Goal: Task Accomplishment & Management: Use online tool/utility

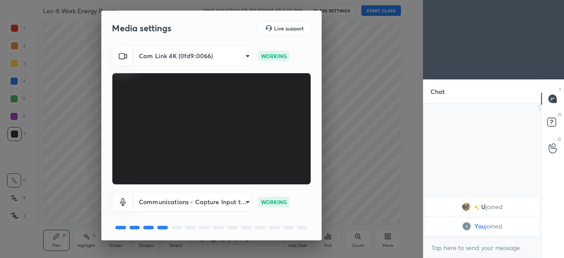
scroll to position [31, 0]
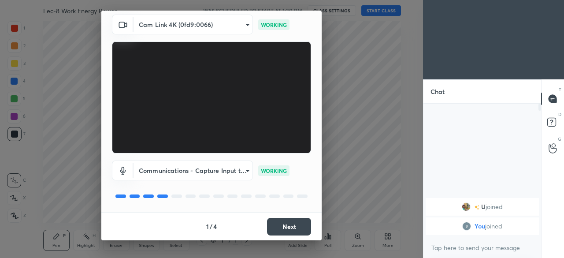
click at [282, 234] on button "Next" at bounding box center [289, 227] width 44 height 18
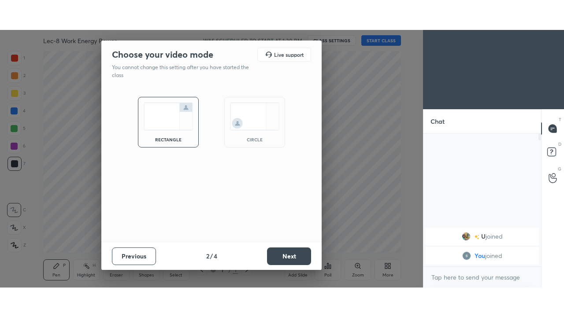
scroll to position [0, 0]
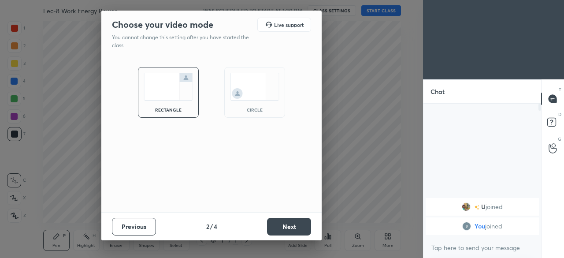
click at [283, 235] on button "Next" at bounding box center [289, 227] width 44 height 18
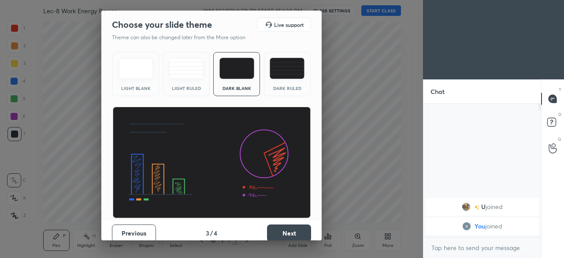
click at [285, 236] on button "Next" at bounding box center [289, 233] width 44 height 18
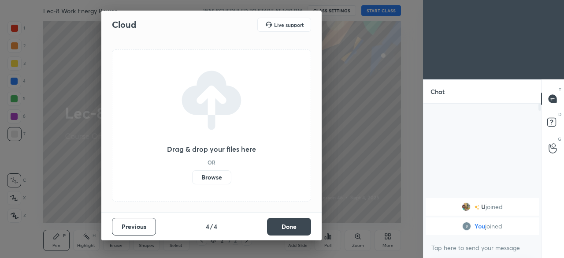
click at [291, 235] on button "Done" at bounding box center [289, 227] width 44 height 18
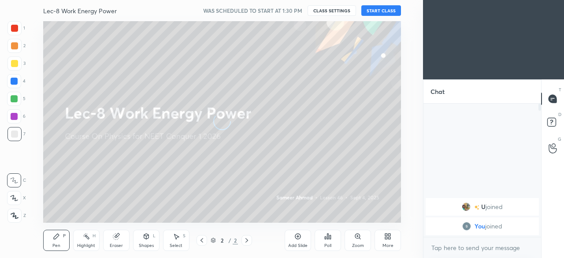
click at [290, 230] on div "Add Slide" at bounding box center [298, 240] width 26 height 21
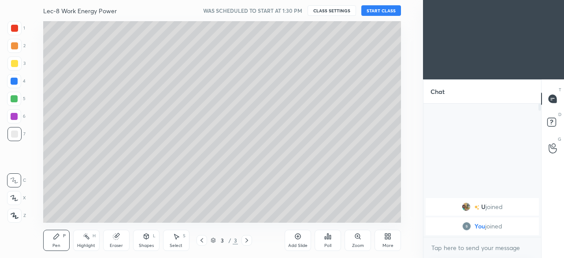
click at [390, 15] on button "START CLASS" at bounding box center [382, 10] width 40 height 11
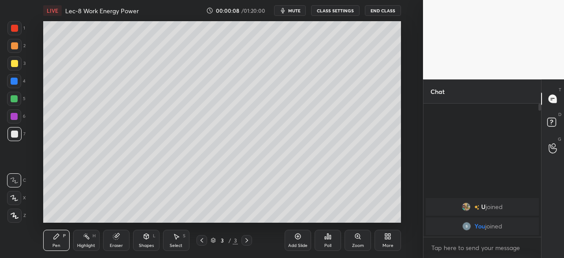
click at [389, 240] on div "More" at bounding box center [388, 240] width 26 height 21
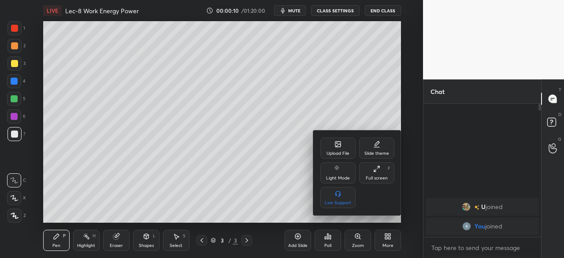
click at [377, 174] on div "Full screen F" at bounding box center [376, 172] width 35 height 21
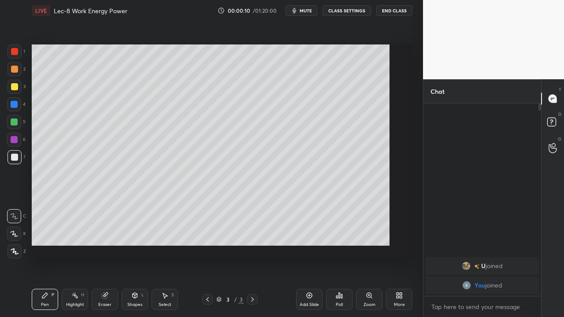
type textarea "x"
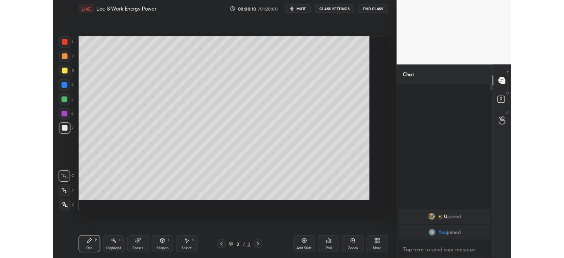
scroll to position [116, 115]
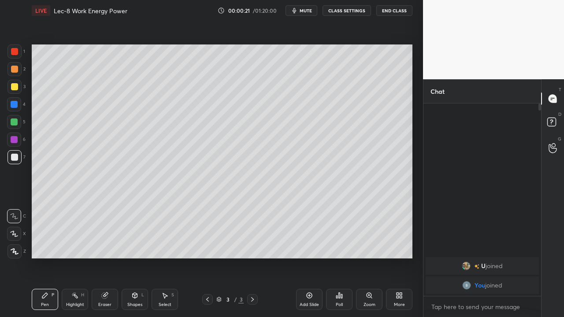
click at [467, 120] on div "U joined You joined" at bounding box center [483, 200] width 118 height 193
click at [554, 104] on div at bounding box center [554, 99] width 18 height 16
click at [555, 124] on rect at bounding box center [552, 122] width 8 height 8
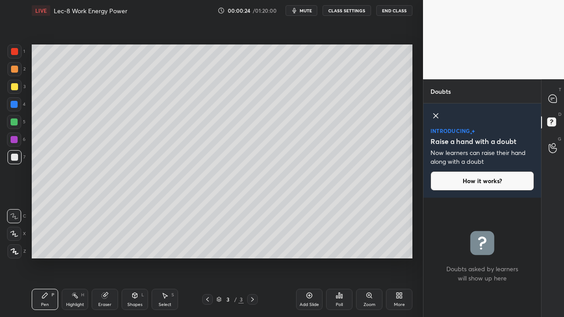
click at [555, 150] on icon at bounding box center [553, 148] width 8 height 10
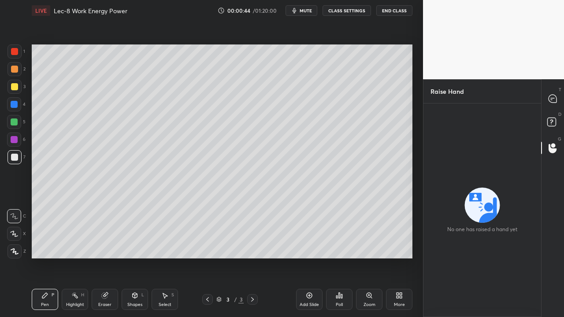
click at [208, 258] on icon at bounding box center [207, 299] width 7 height 7
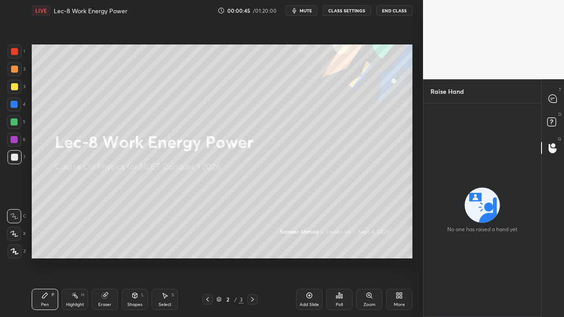
click at [252, 258] on icon at bounding box center [252, 299] width 7 height 7
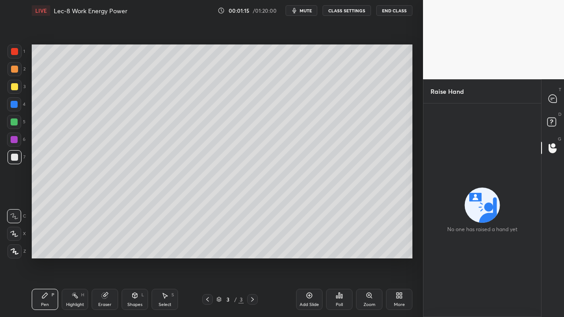
click at [108, 258] on icon at bounding box center [104, 295] width 7 height 7
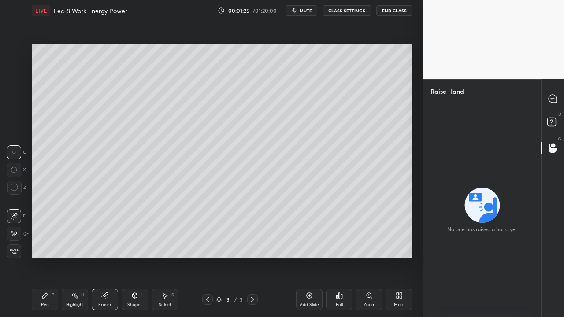
click at [45, 11] on div "LIVE" at bounding box center [41, 10] width 19 height 11
click at [44, 11] on div "LIVE" at bounding box center [41, 10] width 19 height 11
click at [345, 8] on button "CLASS SETTINGS" at bounding box center [347, 10] width 49 height 11
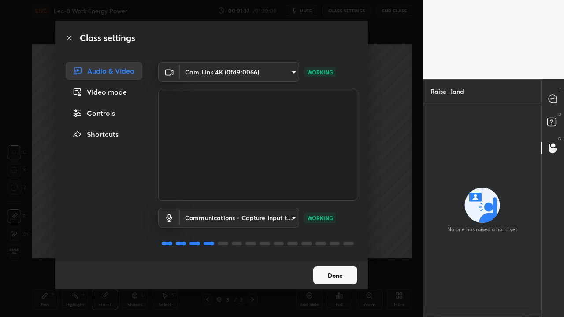
click at [335, 258] on button "Done" at bounding box center [336, 276] width 44 height 18
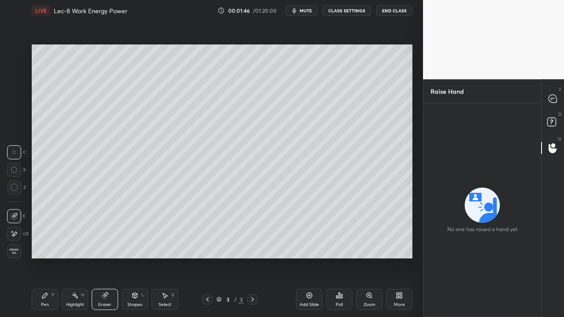
click at [397, 11] on button "End Class" at bounding box center [395, 10] width 36 height 11
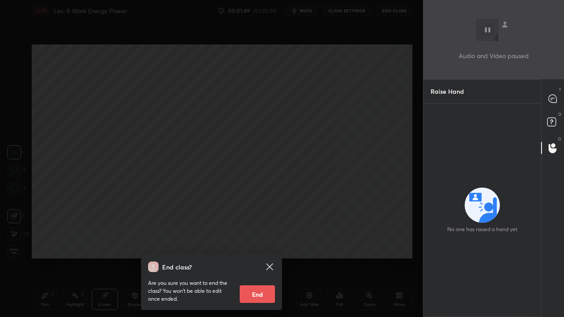
click at [269, 258] on icon at bounding box center [269, 267] width 7 height 7
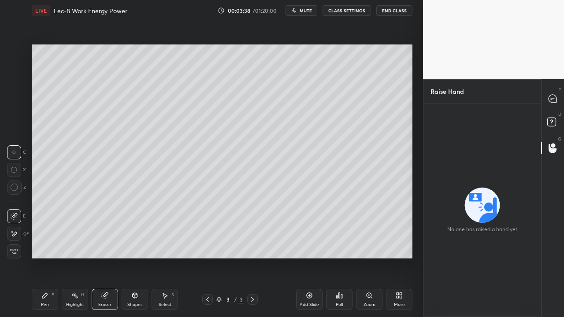
click at [396, 258] on div "More" at bounding box center [399, 299] width 26 height 21
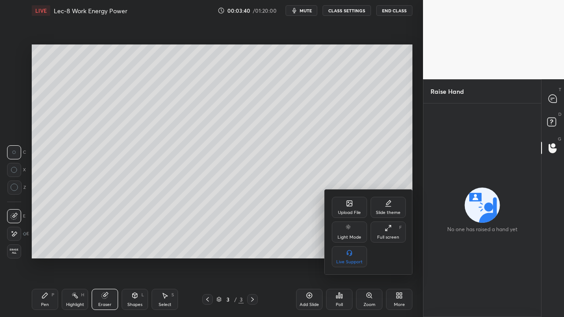
click at [387, 237] on div "Full screen" at bounding box center [388, 237] width 22 height 4
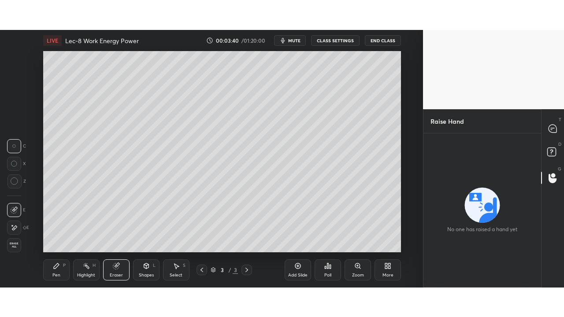
scroll to position [43893, 43707]
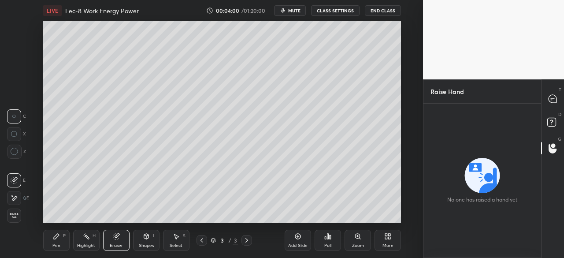
click at [389, 241] on div "More" at bounding box center [388, 240] width 26 height 21
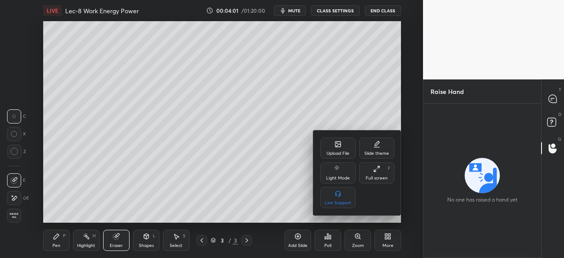
click at [343, 201] on div "Live Support" at bounding box center [338, 203] width 26 height 4
click at [380, 172] on div "Full screen F" at bounding box center [376, 172] width 35 height 21
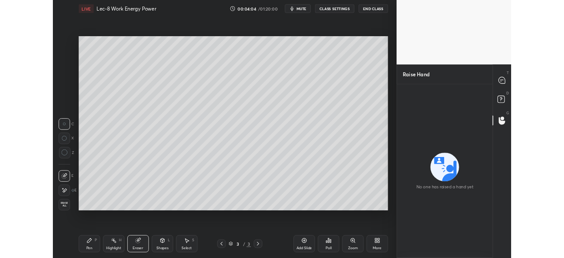
scroll to position [261, 388]
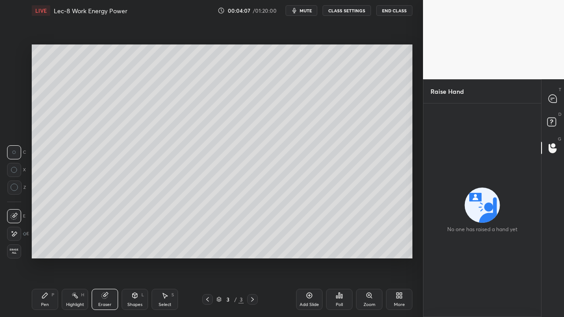
click at [50, 258] on div "Pen P" at bounding box center [45, 299] width 26 height 21
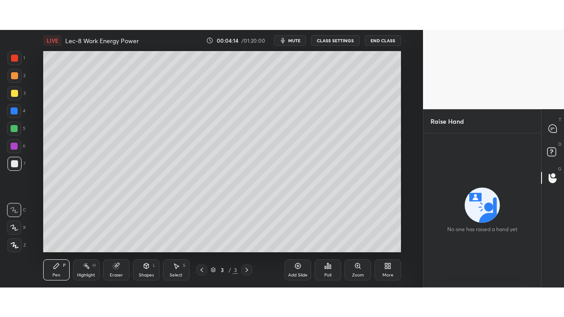
scroll to position [43893, 43707]
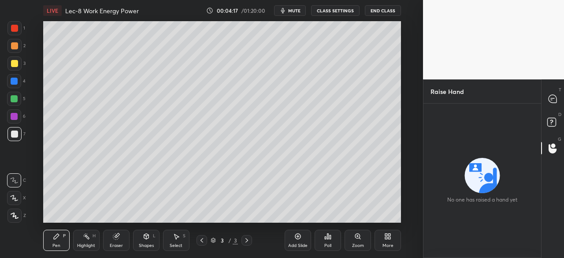
click at [59, 243] on div "Pen" at bounding box center [56, 245] width 8 height 4
click at [119, 242] on div "Eraser" at bounding box center [116, 240] width 26 height 21
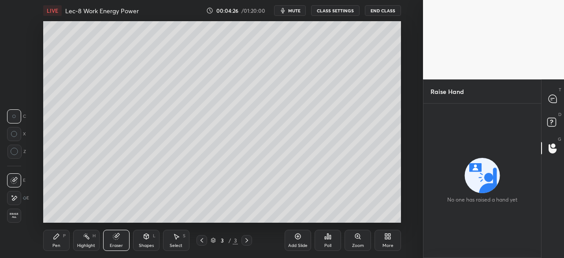
click at [55, 241] on div "Pen P" at bounding box center [56, 240] width 26 height 21
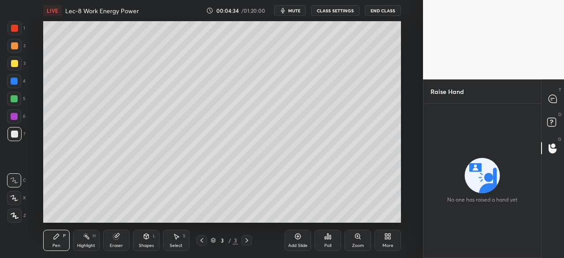
click at [17, 198] on icon at bounding box center [14, 198] width 8 height 6
click at [247, 240] on icon at bounding box center [246, 240] width 7 height 7
click at [296, 238] on icon at bounding box center [298, 237] width 6 height 6
click at [300, 242] on div "Add Slide" at bounding box center [298, 240] width 26 height 21
click at [118, 245] on div "Eraser" at bounding box center [116, 245] width 13 height 4
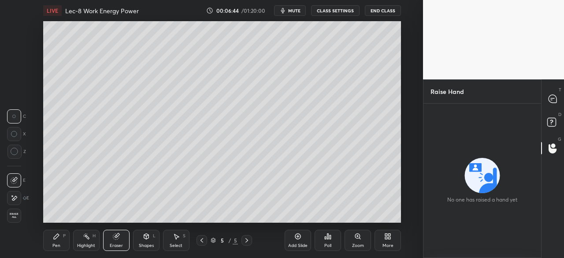
click at [56, 243] on div "Pen" at bounding box center [56, 245] width 8 height 4
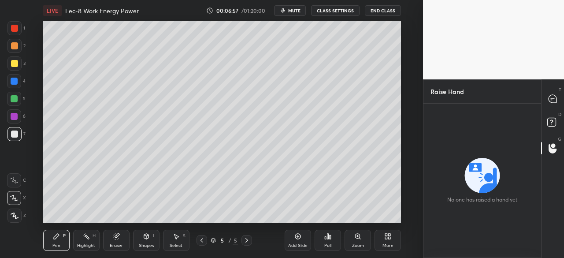
click at [117, 244] on div "Eraser" at bounding box center [116, 245] width 13 height 4
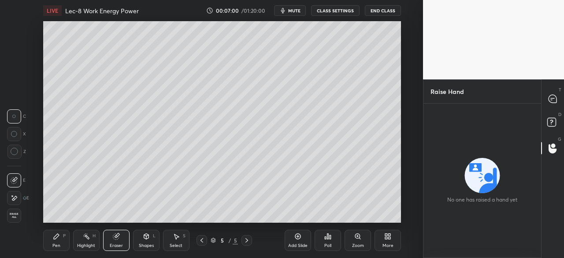
click at [55, 240] on div "Pen P" at bounding box center [56, 240] width 26 height 21
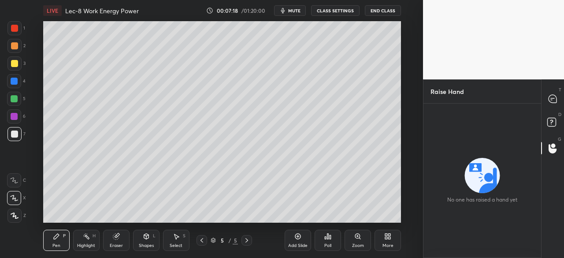
click at [381, 239] on div "More" at bounding box center [388, 240] width 26 height 21
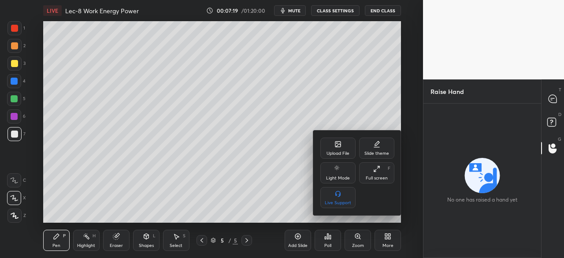
click at [373, 176] on div "Full screen" at bounding box center [377, 178] width 22 height 4
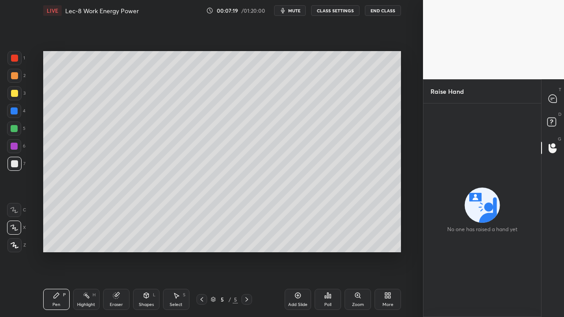
scroll to position [261, 388]
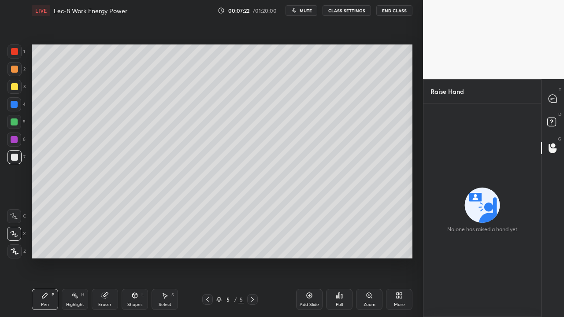
click at [111, 258] on div "Eraser" at bounding box center [105, 299] width 26 height 21
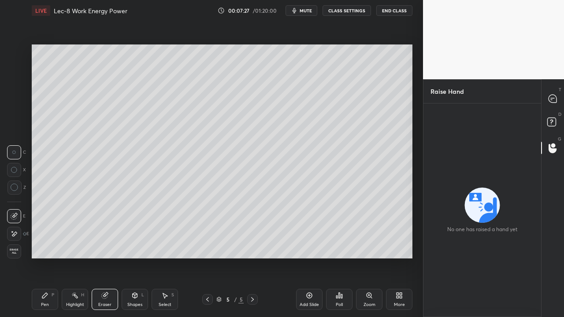
click at [43, 258] on icon at bounding box center [44, 295] width 7 height 7
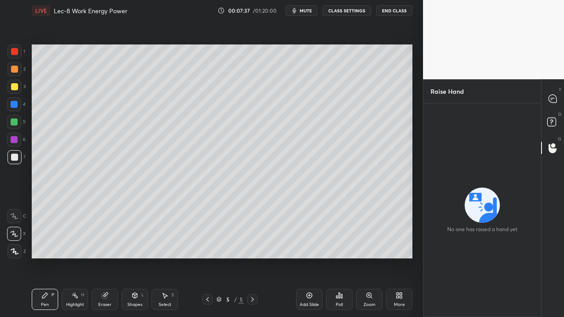
click at [108, 258] on div "Eraser" at bounding box center [105, 299] width 26 height 21
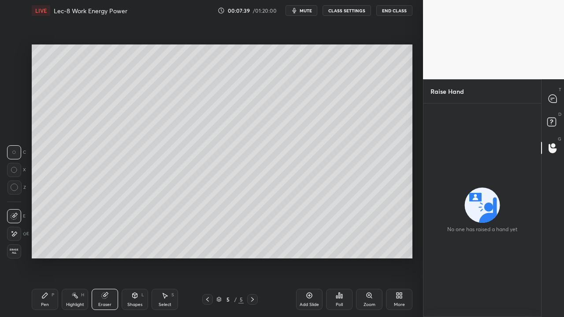
click at [47, 258] on div "Pen" at bounding box center [45, 305] width 8 height 4
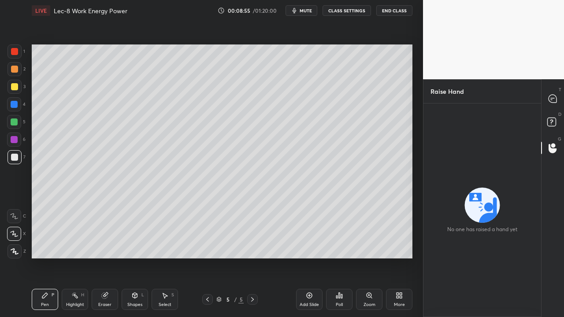
click at [105, 258] on div "Eraser" at bounding box center [105, 299] width 26 height 21
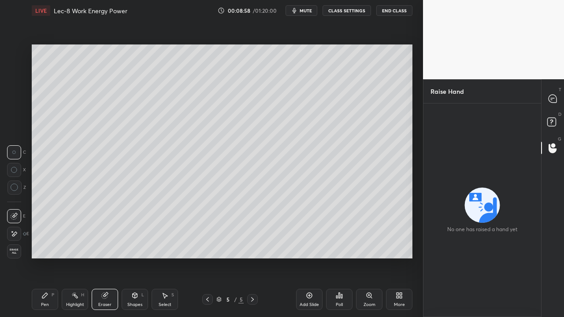
click at [44, 258] on icon at bounding box center [44, 295] width 7 height 7
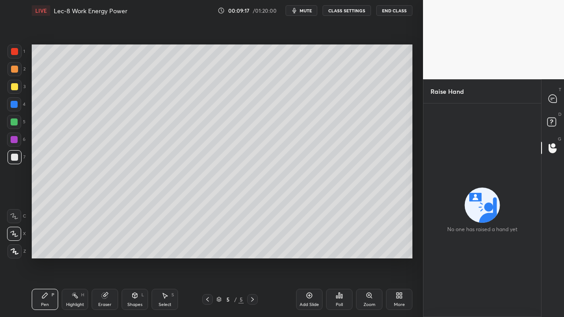
click at [109, 258] on div "Eraser" at bounding box center [105, 299] width 26 height 21
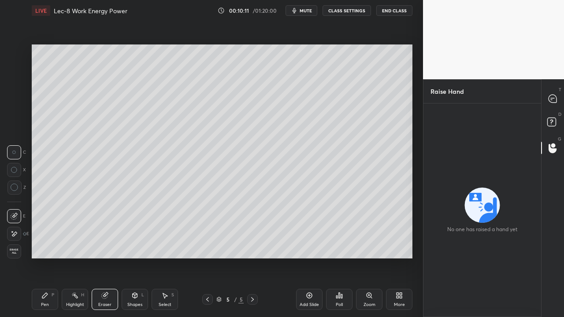
click at [313, 258] on div "Add Slide" at bounding box center [309, 299] width 26 height 21
click at [51, 258] on div "Pen P" at bounding box center [45, 299] width 26 height 21
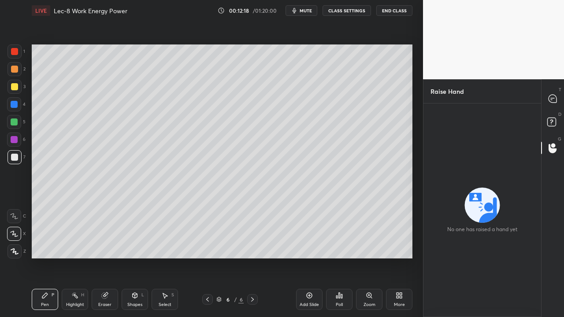
click at [314, 258] on div "Add Slide" at bounding box center [309, 305] width 19 height 4
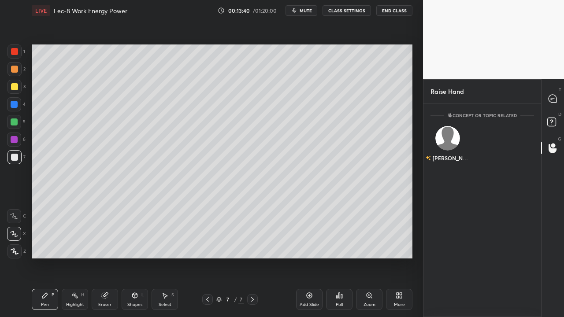
scroll to position [211, 115]
click at [107, 258] on icon at bounding box center [104, 295] width 7 height 7
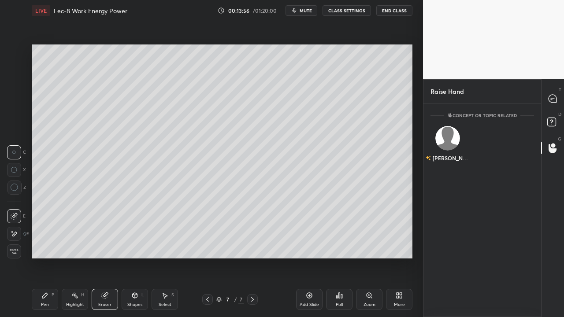
click at [46, 258] on div "Pen P" at bounding box center [45, 299] width 26 height 21
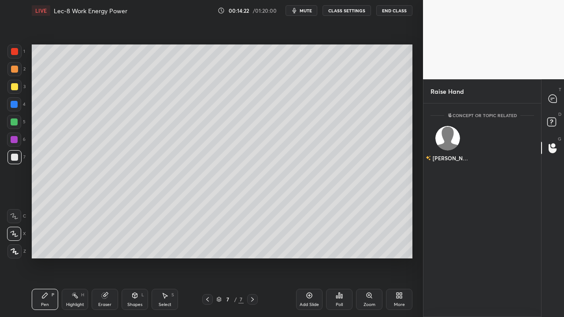
click at [104, 258] on div "Eraser" at bounding box center [105, 299] width 26 height 21
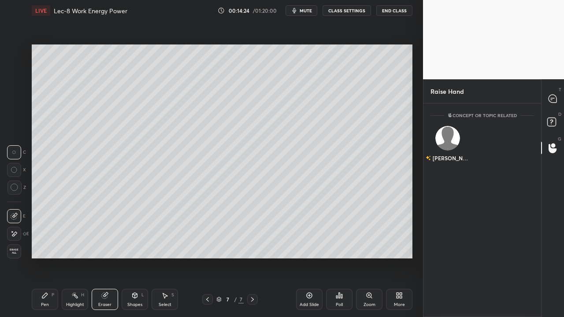
click at [47, 258] on div "Pen P" at bounding box center [45, 299] width 26 height 21
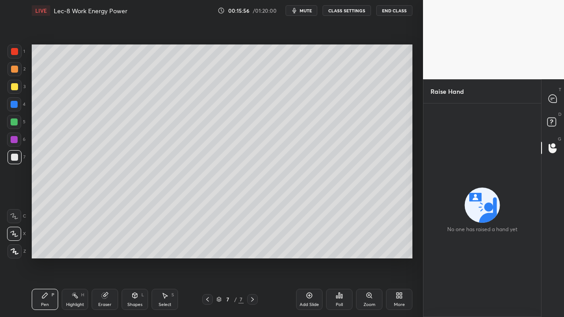
click at [318, 258] on div "Add Slide" at bounding box center [309, 299] width 26 height 21
click at [310, 258] on div "Add Slide" at bounding box center [309, 299] width 26 height 21
click at [106, 258] on div "Eraser" at bounding box center [105, 299] width 26 height 21
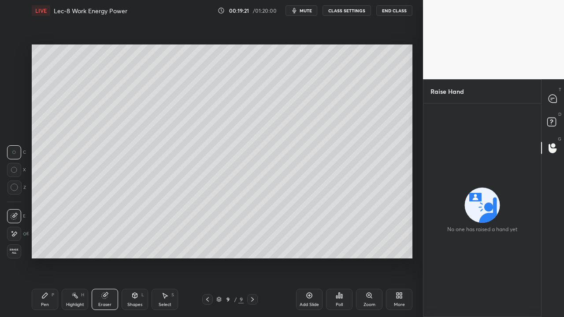
click at [45, 258] on icon at bounding box center [44, 295] width 5 height 5
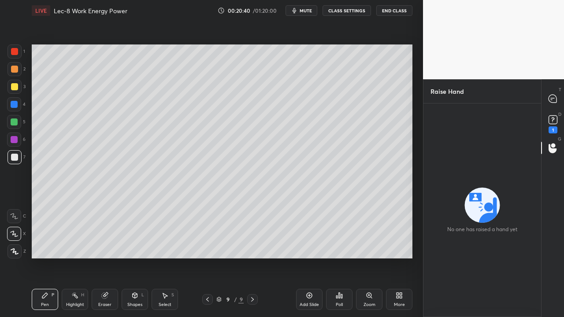
click at [310, 258] on div "Add Slide" at bounding box center [309, 299] width 26 height 21
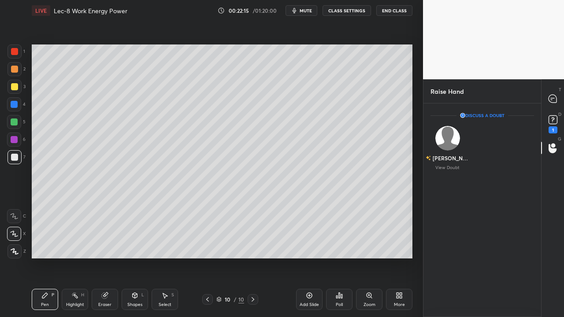
scroll to position [3, 3]
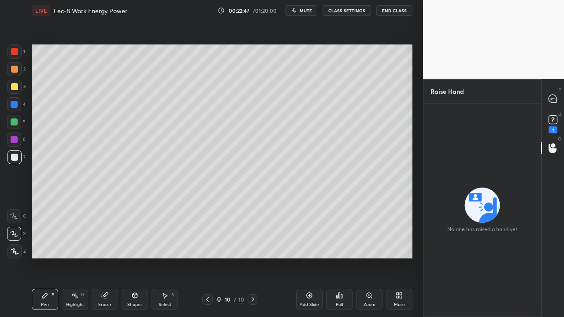
click at [307, 258] on div "Add Slide" at bounding box center [309, 305] width 19 height 4
click at [315, 258] on div "Add Slide" at bounding box center [309, 299] width 26 height 21
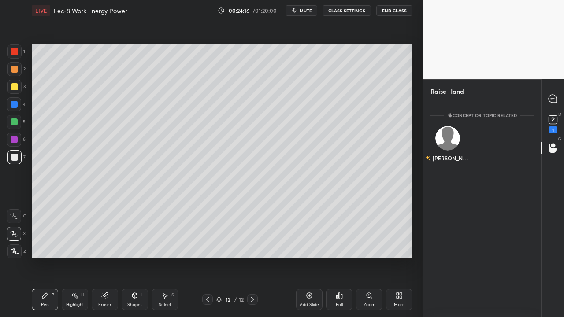
scroll to position [211, 115]
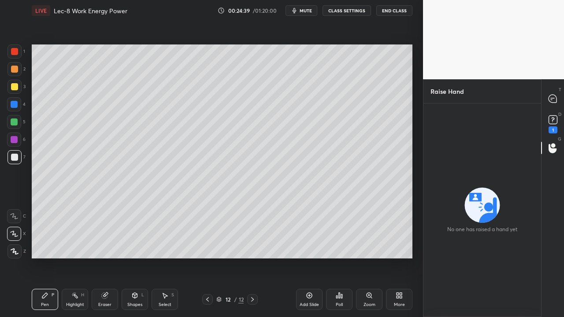
click at [104, 258] on div "Eraser" at bounding box center [105, 299] width 26 height 21
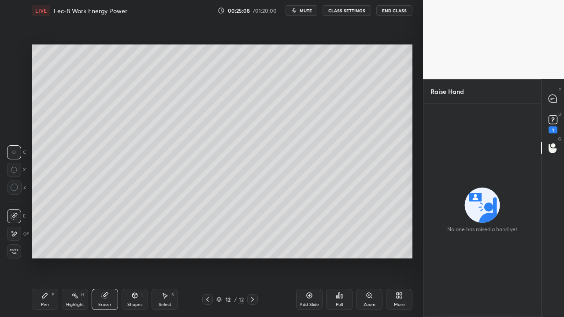
click at [47, 258] on div "Pen" at bounding box center [45, 305] width 8 height 4
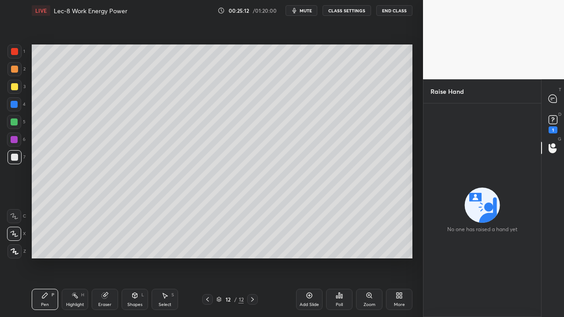
click at [17, 124] on div at bounding box center [14, 122] width 7 height 7
click at [313, 258] on div "Add Slide" at bounding box center [309, 299] width 26 height 21
click at [19, 159] on div at bounding box center [14, 157] width 14 height 14
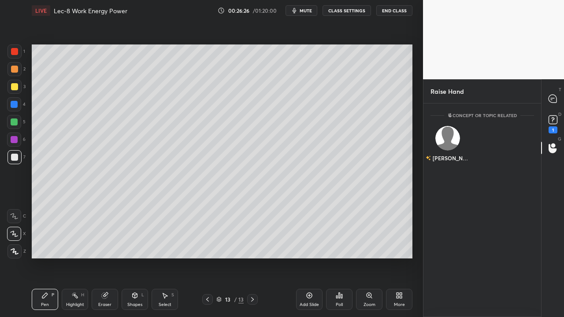
click at [100, 258] on div "Eraser" at bounding box center [104, 305] width 13 height 4
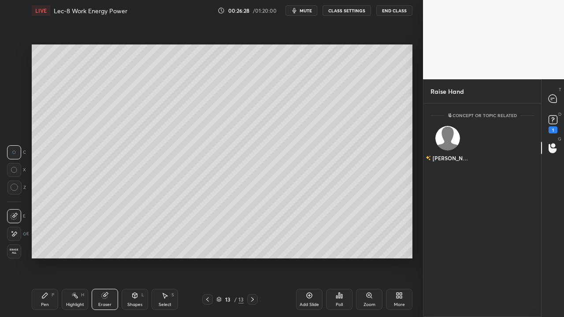
click at [42, 258] on div "Pen P" at bounding box center [45, 299] width 26 height 21
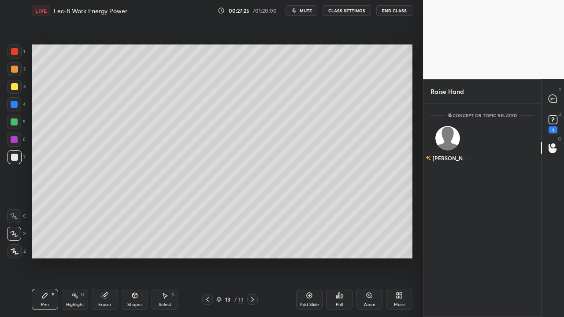
click at [551, 119] on rect at bounding box center [553, 120] width 8 height 8
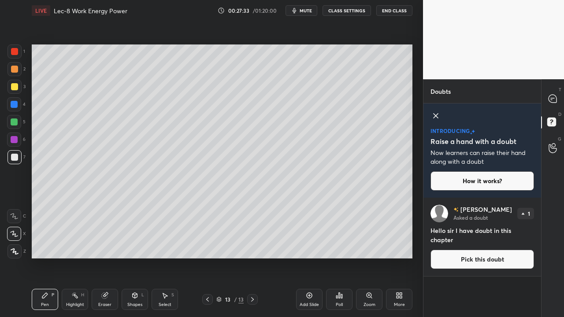
click at [437, 116] on icon at bounding box center [436, 116] width 11 height 11
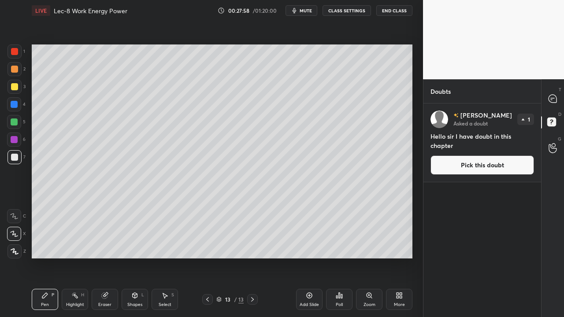
click at [309, 258] on div "Add Slide" at bounding box center [309, 299] width 26 height 21
click at [110, 258] on div "Eraser" at bounding box center [104, 305] width 13 height 4
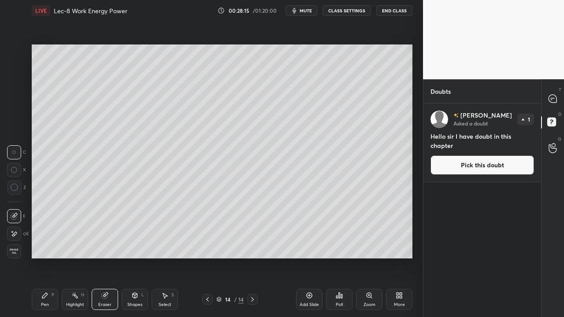
click at [47, 258] on icon at bounding box center [44, 295] width 7 height 7
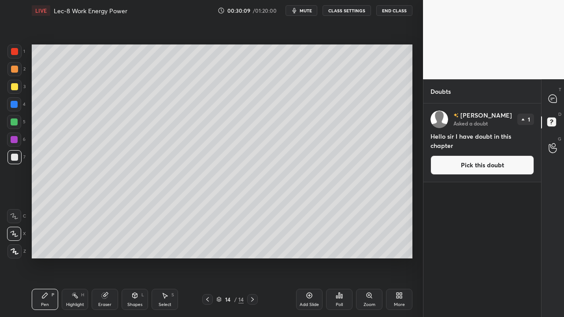
click at [371, 258] on div "Zoom" at bounding box center [370, 305] width 12 height 4
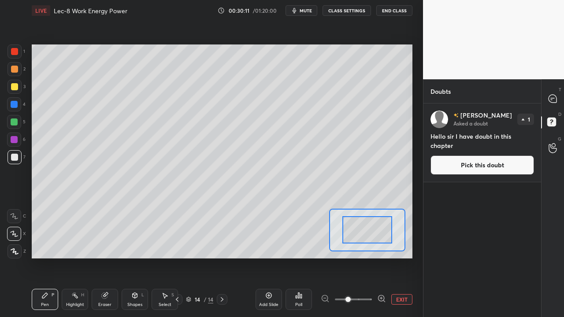
click at [325, 258] on div at bounding box center [353, 300] width 65 height 11
click at [324, 258] on div "Setting up your live class Poll for secs No correct answer Start poll" at bounding box center [222, 151] width 388 height 261
click at [272, 258] on div "Add Slide" at bounding box center [268, 305] width 19 height 4
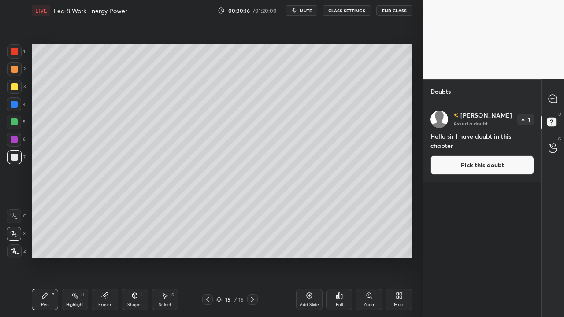
click at [208, 258] on icon at bounding box center [207, 299] width 7 height 7
click at [310, 258] on div "Add Slide" at bounding box center [309, 299] width 26 height 21
click at [105, 258] on icon at bounding box center [105, 296] width 6 height 6
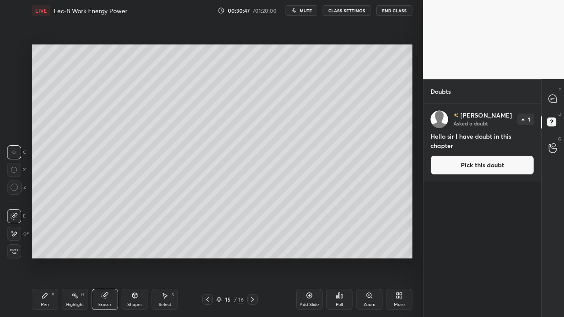
click at [47, 258] on div "Pen P" at bounding box center [45, 299] width 26 height 21
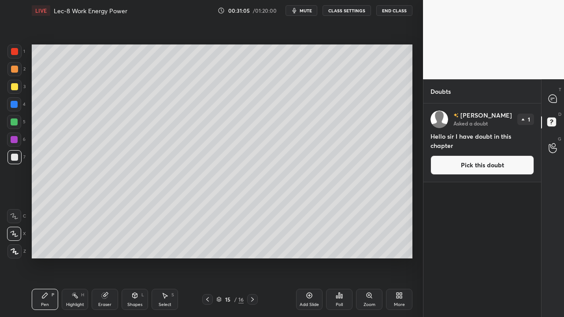
click at [305, 258] on div "Add Slide" at bounding box center [309, 299] width 26 height 21
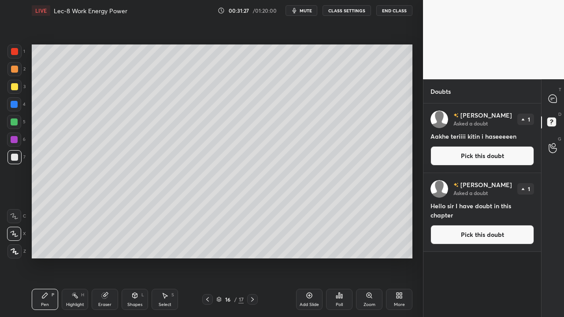
click at [553, 149] on icon at bounding box center [553, 148] width 8 height 10
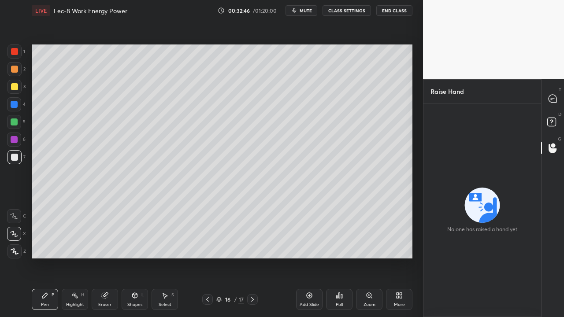
click at [308, 258] on icon at bounding box center [309, 295] width 7 height 7
click at [312, 258] on div "Add Slide" at bounding box center [309, 299] width 26 height 21
click at [370, 258] on div "Zoom" at bounding box center [369, 299] width 26 height 21
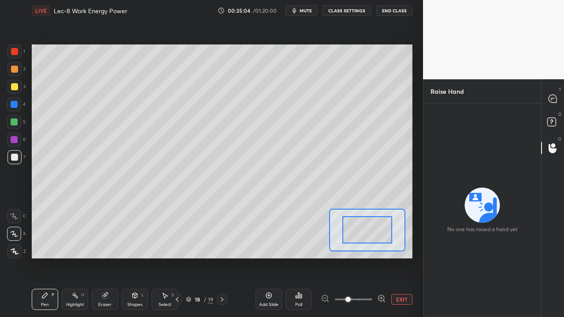
click at [269, 258] on div "Add Slide" at bounding box center [269, 299] width 26 height 21
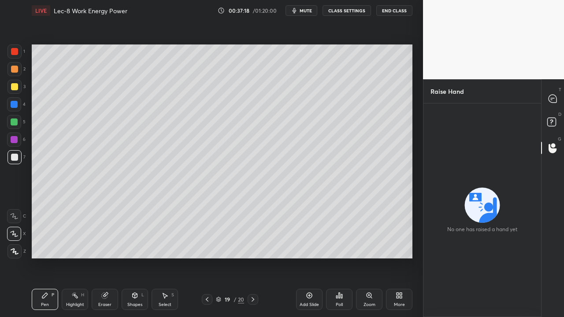
click at [310, 258] on div "Add Slide" at bounding box center [309, 299] width 26 height 21
click at [306, 258] on icon at bounding box center [309, 295] width 7 height 7
click at [310, 258] on icon at bounding box center [309, 295] width 7 height 7
click at [315, 258] on div "Add Slide" at bounding box center [309, 299] width 26 height 21
click at [103, 258] on div "Eraser" at bounding box center [105, 299] width 26 height 21
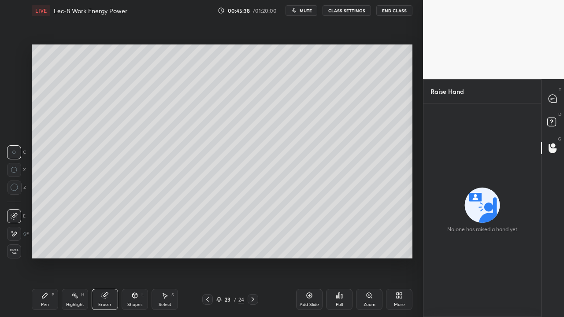
click at [44, 258] on icon at bounding box center [44, 295] width 5 height 5
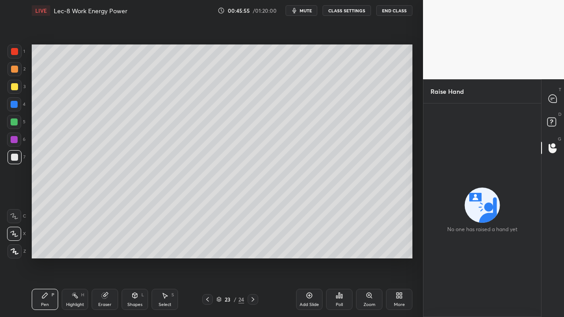
click at [165, 258] on div "Select" at bounding box center [165, 305] width 13 height 4
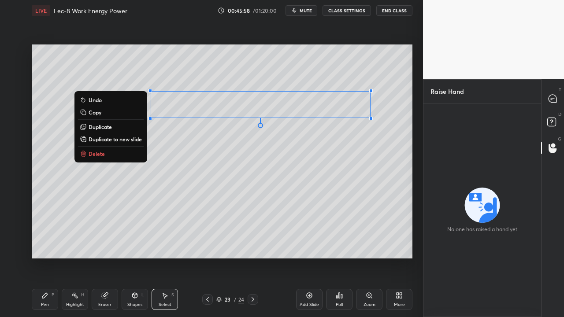
click at [103, 141] on p "Duplicate to new slide" at bounding box center [115, 139] width 53 height 7
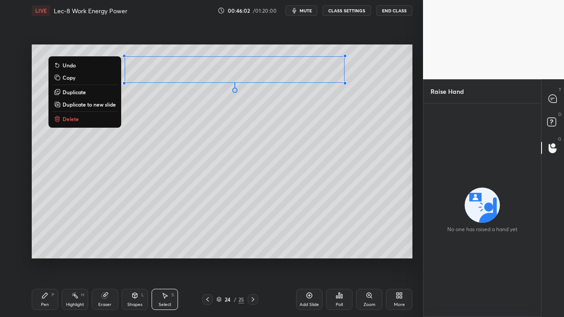
click at [42, 258] on div "Pen P" at bounding box center [45, 299] width 26 height 21
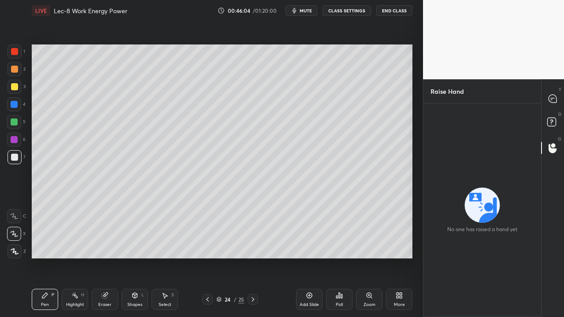
click at [13, 121] on div at bounding box center [14, 122] width 7 height 7
click at [223, 258] on div "Setting up your live class Poll for secs No correct answer Start poll" at bounding box center [222, 151] width 388 height 261
click at [314, 258] on div "Add Slide" at bounding box center [309, 299] width 26 height 21
click at [15, 161] on div at bounding box center [14, 157] width 7 height 7
click at [105, 258] on div "Eraser" at bounding box center [105, 299] width 26 height 21
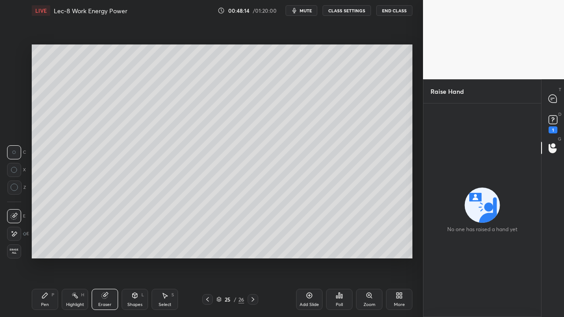
click at [42, 258] on div "Pen P" at bounding box center [45, 299] width 26 height 21
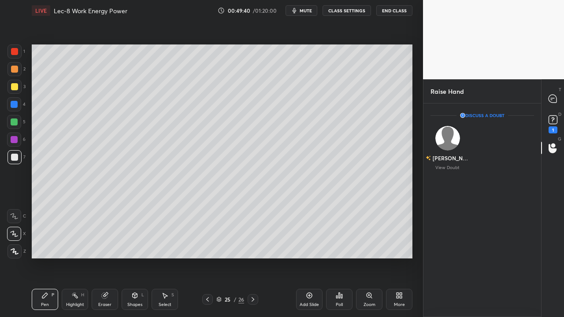
click at [107, 258] on div "Eraser" at bounding box center [105, 299] width 26 height 21
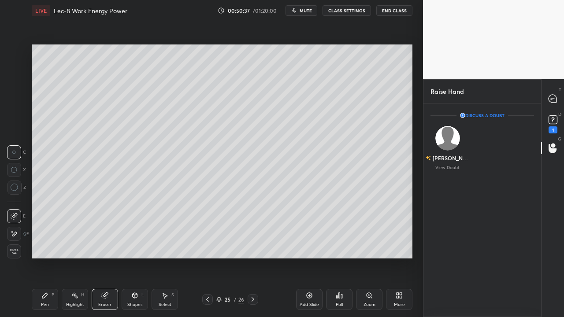
click at [307, 258] on icon at bounding box center [309, 295] width 7 height 7
click at [44, 258] on icon at bounding box center [44, 295] width 7 height 7
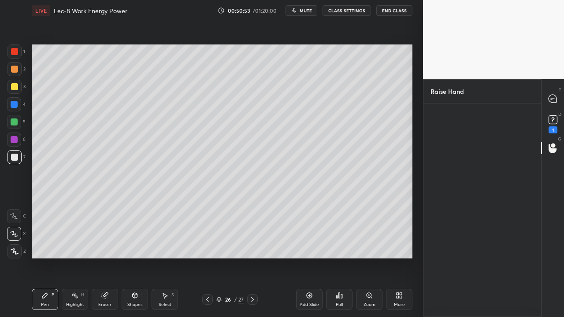
scroll to position [0, 0]
click at [309, 258] on icon at bounding box center [309, 295] width 7 height 7
click at [314, 258] on div "Add Slide" at bounding box center [309, 299] width 26 height 21
click at [16, 121] on div at bounding box center [14, 122] width 7 height 7
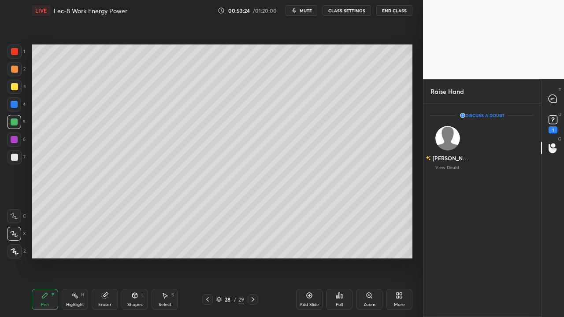
click at [15, 156] on div at bounding box center [14, 157] width 7 height 7
click at [101, 258] on div "Eraser" at bounding box center [105, 299] width 26 height 21
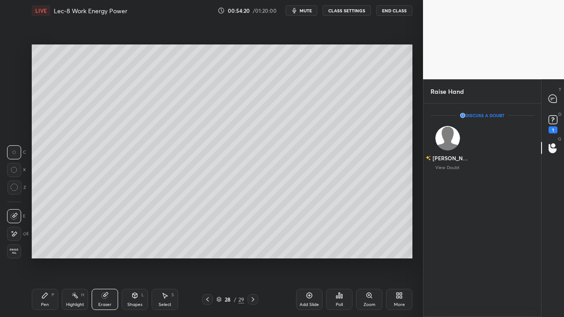
click at [43, 258] on div "Pen" at bounding box center [45, 305] width 8 height 4
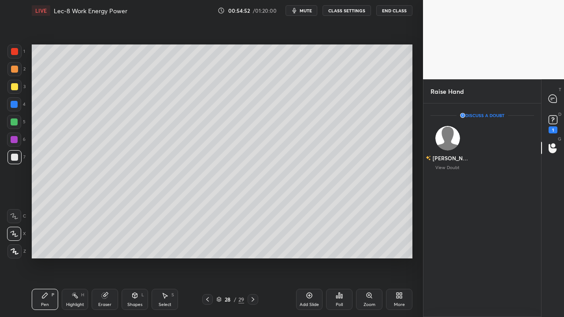
click at [310, 258] on div "Add Slide" at bounding box center [309, 305] width 19 height 4
click at [102, 258] on div "Eraser" at bounding box center [105, 299] width 26 height 21
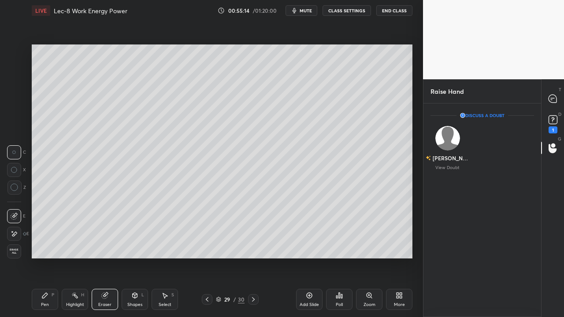
click at [45, 258] on div "Pen P" at bounding box center [45, 299] width 26 height 21
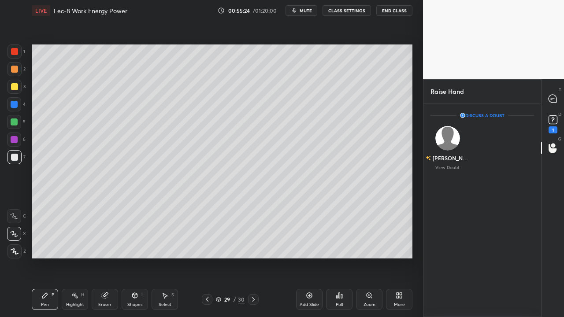
click at [107, 258] on div "Eraser" at bounding box center [105, 299] width 26 height 21
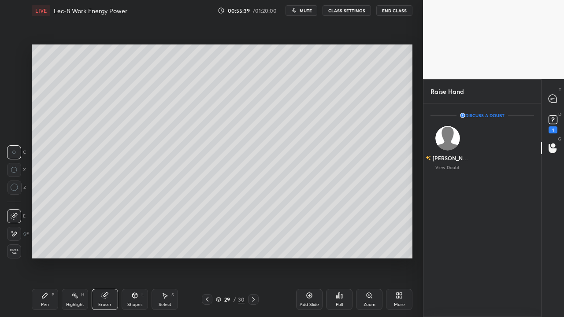
click at [48, 258] on div "Pen" at bounding box center [45, 305] width 8 height 4
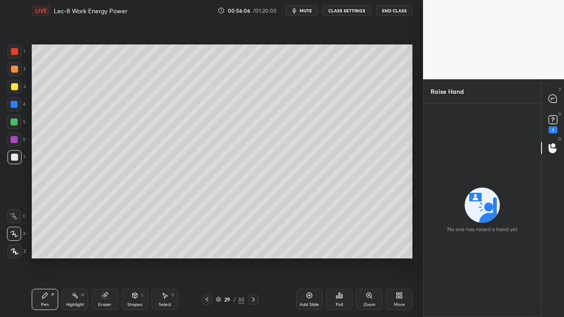
click at [102, 258] on icon at bounding box center [104, 295] width 7 height 7
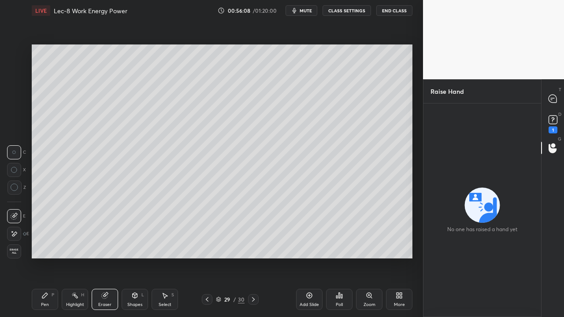
click at [44, 258] on div "Pen" at bounding box center [45, 305] width 8 height 4
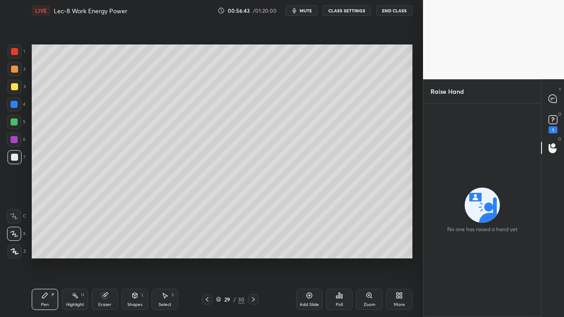
click at [106, 258] on div "Eraser" at bounding box center [105, 299] width 26 height 21
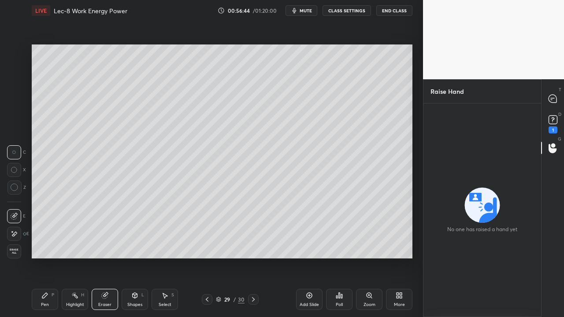
click at [45, 258] on div "Pen" at bounding box center [45, 305] width 8 height 4
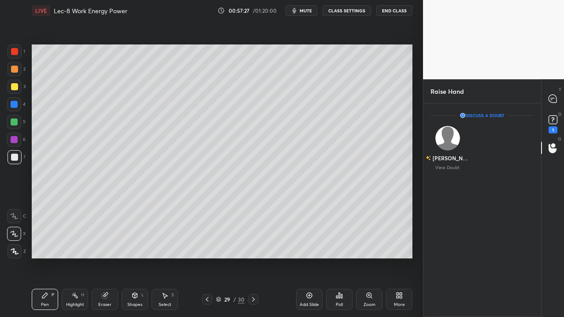
click at [163, 258] on div "Select S" at bounding box center [165, 299] width 26 height 21
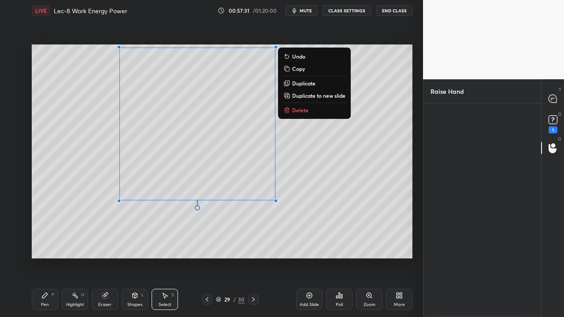
click at [185, 244] on div "0 ° Undo Copy Duplicate Duplicate to new slide Delete" at bounding box center [222, 152] width 381 height 214
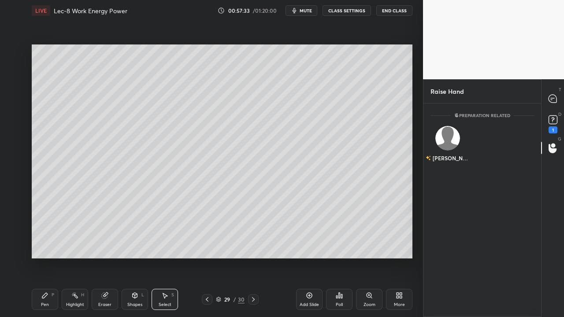
click at [46, 258] on div "Pen P" at bounding box center [45, 299] width 26 height 21
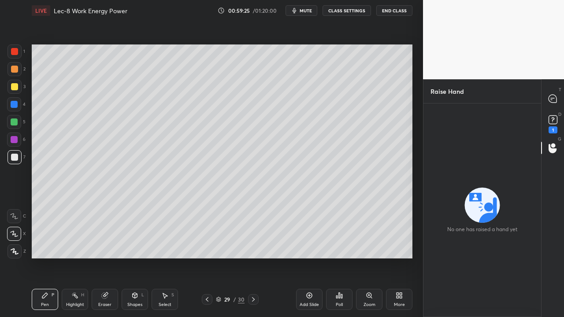
click at [206, 258] on icon at bounding box center [207, 299] width 7 height 7
click at [253, 258] on icon at bounding box center [253, 299] width 7 height 7
click at [311, 258] on div "Add Slide" at bounding box center [309, 305] width 19 height 4
click at [105, 258] on div "Eraser" at bounding box center [105, 299] width 26 height 21
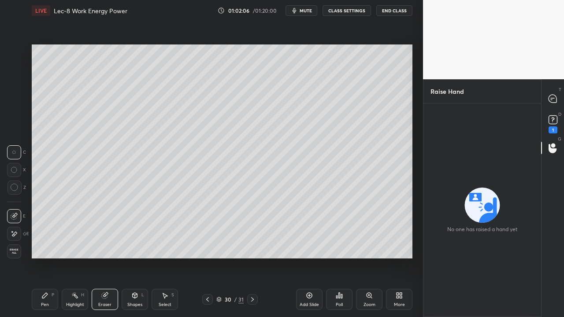
click at [46, 258] on icon at bounding box center [44, 295] width 7 height 7
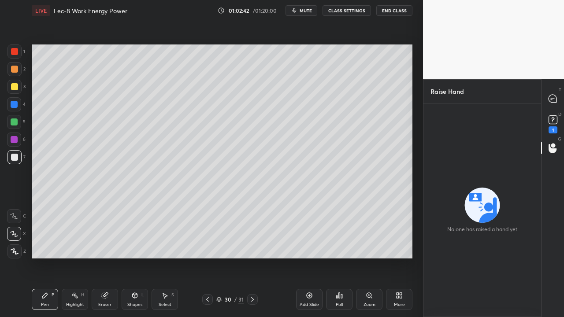
click at [101, 258] on div "Eraser" at bounding box center [105, 299] width 26 height 21
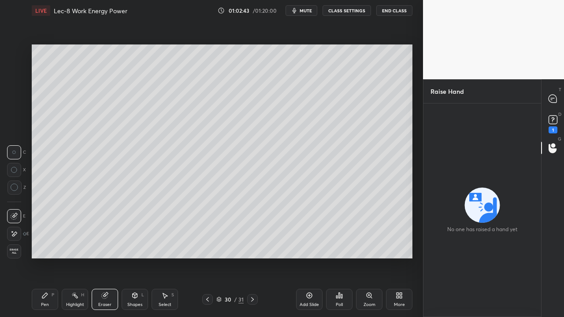
click at [96, 258] on div "Eraser" at bounding box center [105, 299] width 26 height 21
click at [44, 258] on div "Pen P" at bounding box center [45, 299] width 26 height 21
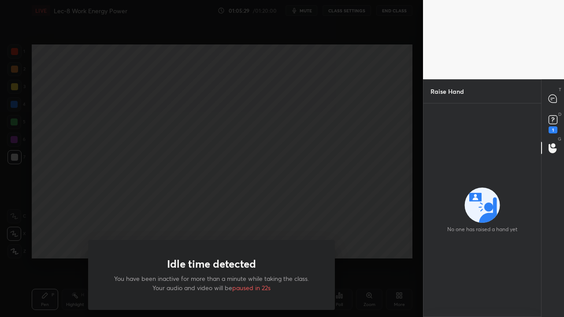
click at [392, 179] on div "Idle time detected You have been inactive for more than a minute while taking t…" at bounding box center [211, 158] width 423 height 317
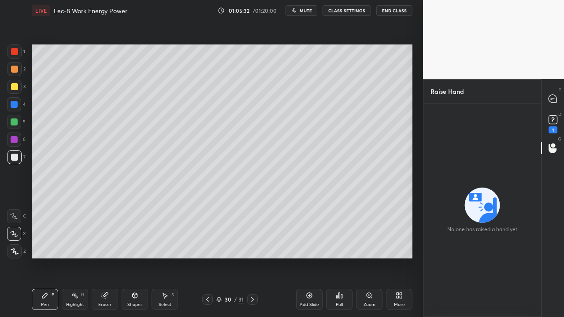
click at [553, 120] on icon at bounding box center [553, 120] width 3 height 4
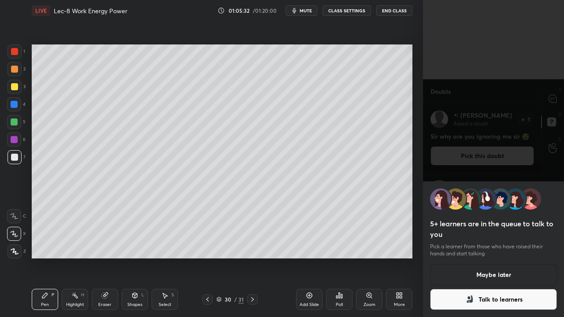
click at [552, 148] on div "5+ learners are in the queue to talk to you Pick a learner from those who have …" at bounding box center [493, 158] width 141 height 317
click at [500, 258] on button "Maybe later" at bounding box center [493, 275] width 127 height 21
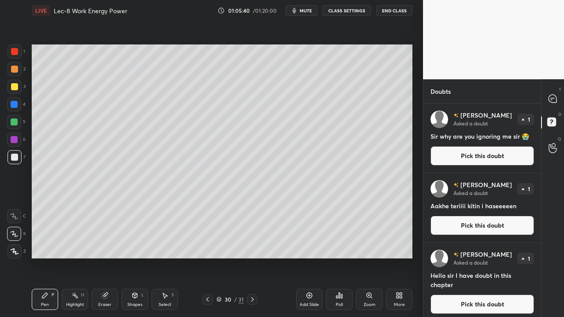
click at [551, 152] on icon at bounding box center [553, 148] width 8 height 9
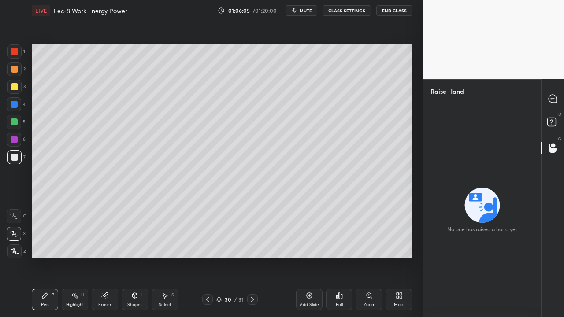
click at [310, 258] on div "Add Slide" at bounding box center [309, 305] width 19 height 4
click at [105, 258] on div "Eraser" at bounding box center [105, 299] width 26 height 21
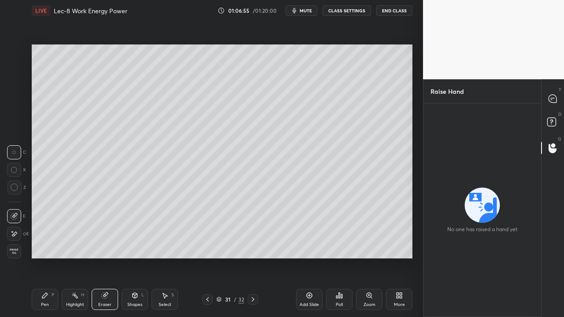
click at [41, 258] on div "Pen P" at bounding box center [45, 299] width 26 height 21
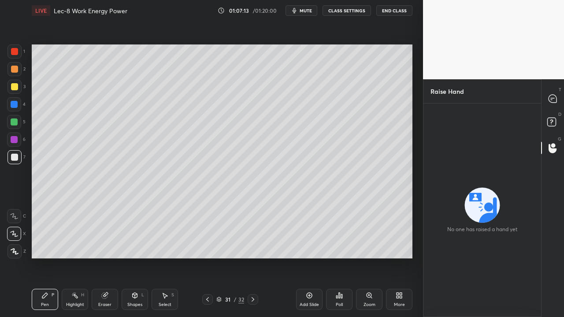
click at [314, 258] on div "Add Slide" at bounding box center [309, 305] width 19 height 4
click at [300, 258] on div "Setting up your live class Poll for secs No correct answer Start poll" at bounding box center [222, 151] width 388 height 261
click at [207, 258] on icon at bounding box center [207, 299] width 7 height 7
click at [252, 258] on icon at bounding box center [253, 299] width 7 height 7
click at [306, 258] on div "Add Slide" at bounding box center [309, 299] width 26 height 21
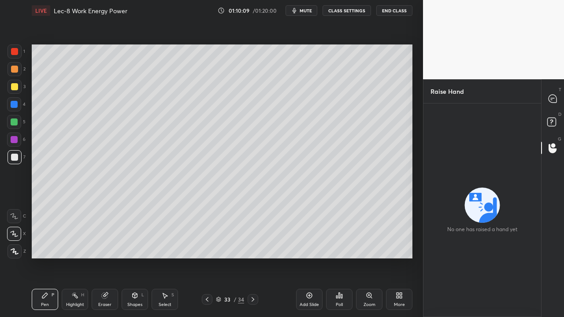
click at [103, 258] on div "Eraser" at bounding box center [105, 299] width 26 height 21
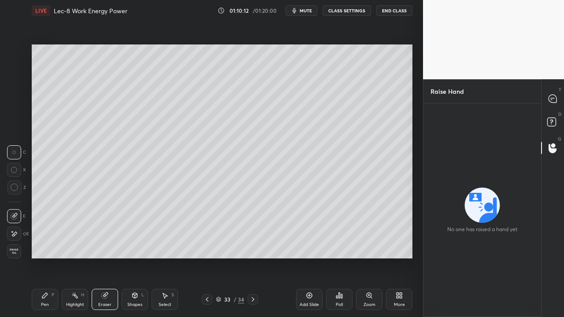
click at [46, 258] on icon at bounding box center [44, 295] width 7 height 7
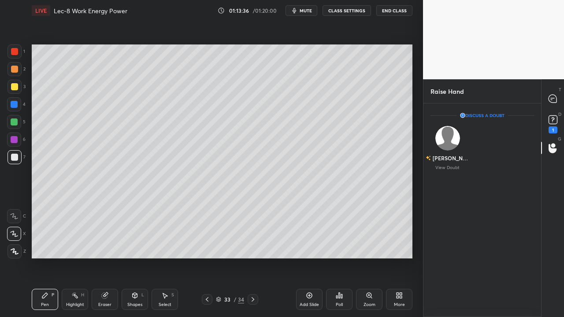
click at [106, 258] on div "Eraser" at bounding box center [104, 305] width 13 height 4
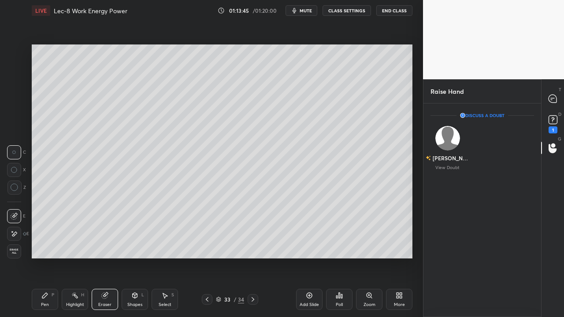
click at [311, 258] on div "Add Slide" at bounding box center [309, 305] width 19 height 4
click at [49, 258] on div "Pen P" at bounding box center [45, 299] width 26 height 21
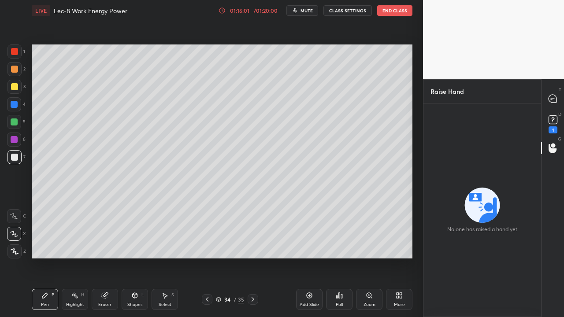
click at [208, 258] on icon at bounding box center [207, 299] width 7 height 7
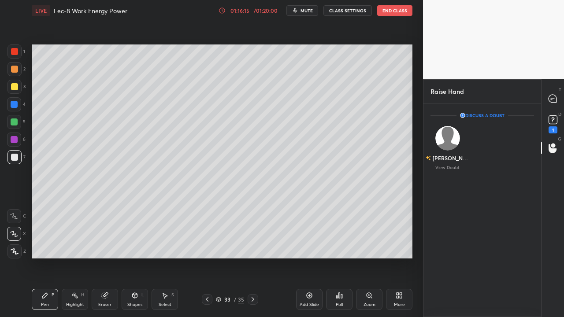
click at [108, 258] on div "Eraser" at bounding box center [105, 299] width 26 height 21
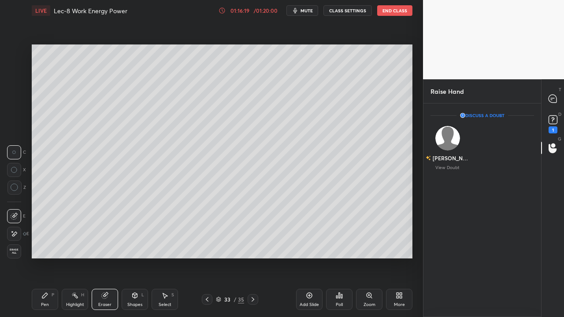
click at [43, 258] on icon at bounding box center [44, 295] width 5 height 5
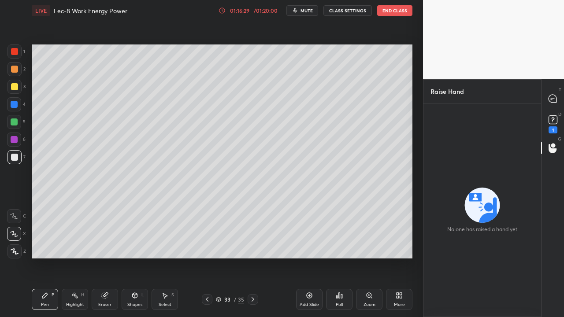
click at [253, 258] on icon at bounding box center [253, 299] width 7 height 7
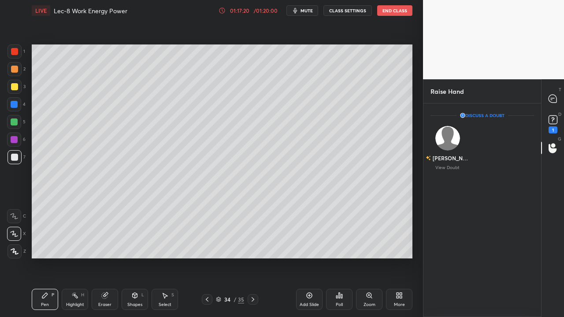
click at [103, 258] on icon at bounding box center [105, 296] width 6 height 6
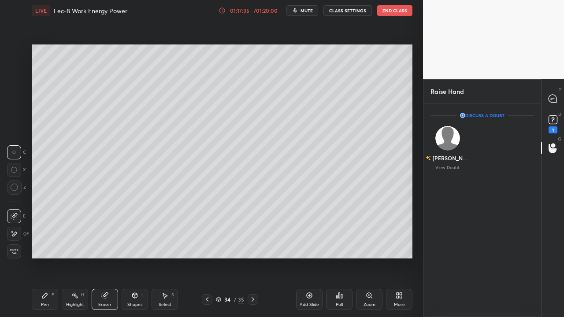
click at [315, 258] on div "Add Slide" at bounding box center [309, 299] width 26 height 21
click at [41, 258] on div "Pen P" at bounding box center [45, 299] width 26 height 21
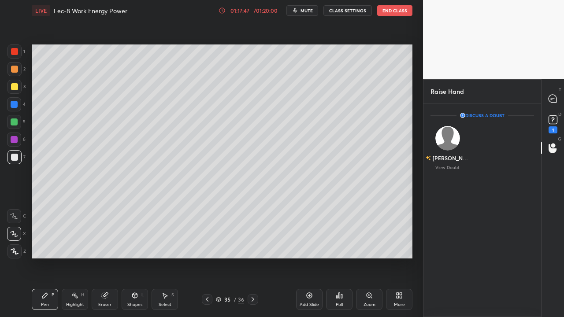
click at [207, 258] on div at bounding box center [207, 300] width 11 height 11
click at [252, 258] on icon at bounding box center [253, 299] width 7 height 7
click at [208, 258] on icon at bounding box center [207, 299] width 7 height 7
click at [253, 258] on icon at bounding box center [253, 299] width 7 height 7
click at [207, 258] on icon at bounding box center [207, 299] width 7 height 7
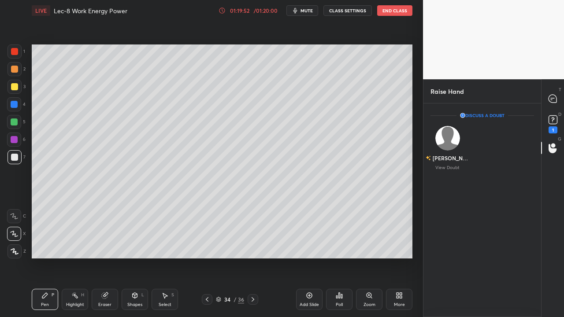
click at [165, 258] on div "Select S" at bounding box center [165, 299] width 26 height 21
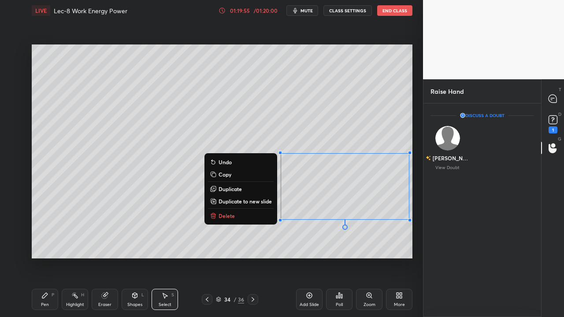
click at [260, 202] on p "Duplicate to new slide" at bounding box center [245, 201] width 53 height 7
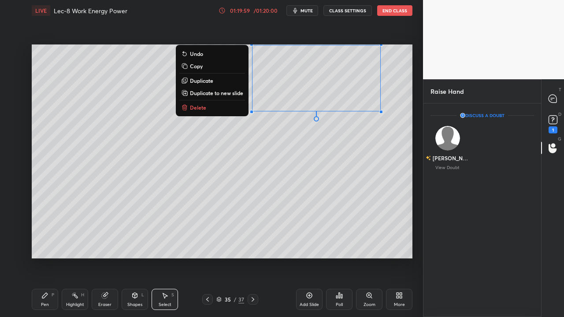
click at [222, 66] on button "Copy" at bounding box center [212, 66] width 66 height 11
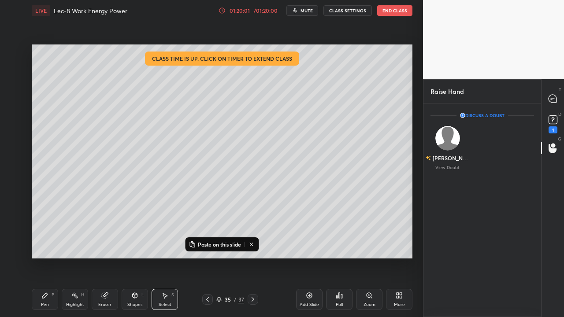
click at [208, 258] on icon at bounding box center [207, 299] width 7 height 7
click at [103, 258] on div "Eraser" at bounding box center [105, 299] width 26 height 21
click at [165, 258] on icon at bounding box center [165, 296] width 5 height 5
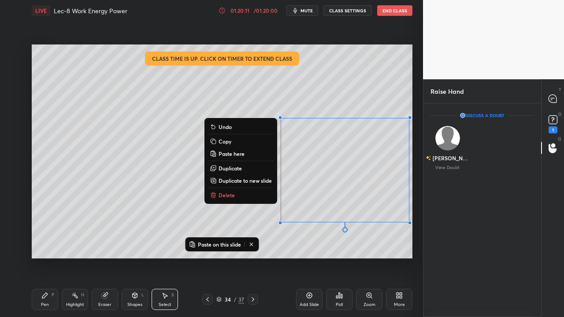
click at [250, 192] on button "Delete" at bounding box center [241, 195] width 66 height 11
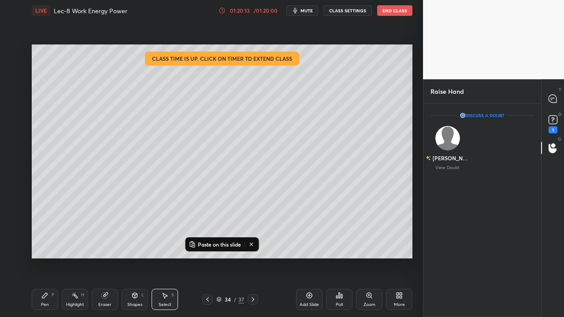
click at [257, 258] on div at bounding box center [253, 300] width 11 height 11
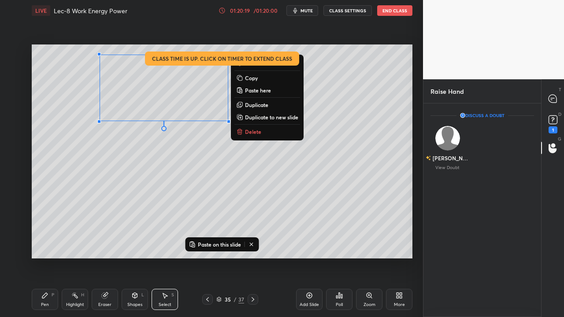
click at [41, 258] on div "Pen P" at bounding box center [45, 299] width 26 height 21
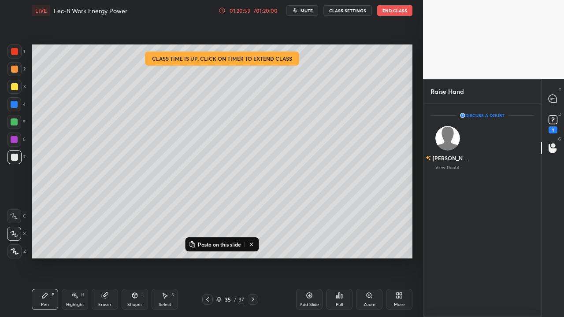
click at [100, 258] on div "Eraser" at bounding box center [105, 299] width 26 height 21
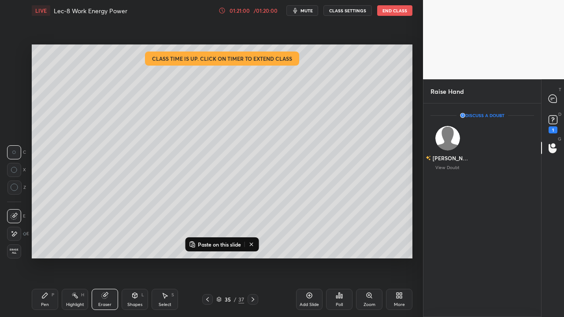
click at [46, 258] on icon at bounding box center [44, 295] width 7 height 7
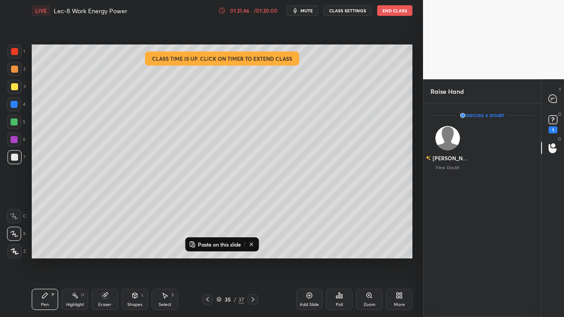
click at [164, 258] on div "Paste on this slide Setting up your live class Class time is up. Click on timer…" at bounding box center [222, 151] width 388 height 261
click at [104, 258] on div "Eraser" at bounding box center [104, 305] width 13 height 4
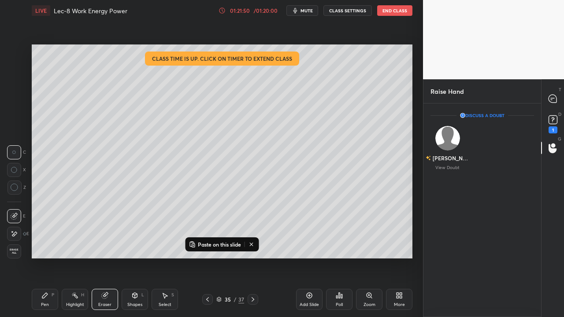
click at [43, 258] on div "Pen" at bounding box center [45, 305] width 8 height 4
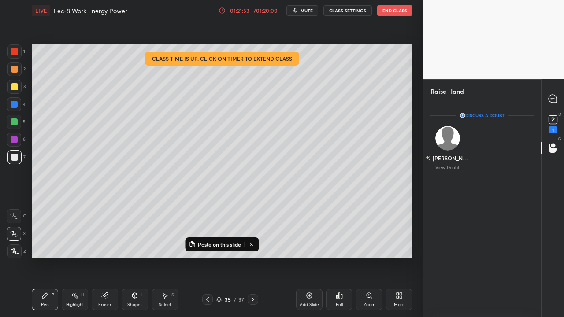
click at [253, 245] on icon at bounding box center [251, 244] width 7 height 7
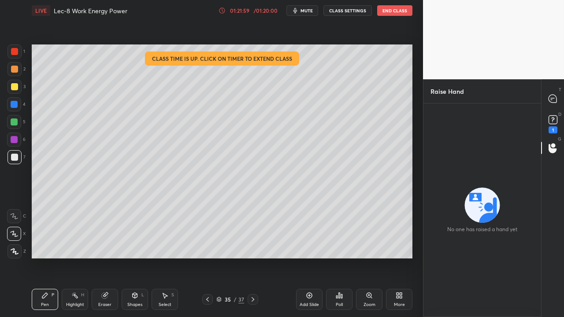
click at [310, 258] on icon at bounding box center [309, 295] width 7 height 7
click at [208, 258] on icon at bounding box center [207, 299] width 7 height 7
click at [254, 258] on div at bounding box center [253, 300] width 11 height 11
click at [207, 258] on icon at bounding box center [207, 299] width 7 height 7
click at [206, 258] on icon at bounding box center [207, 299] width 7 height 7
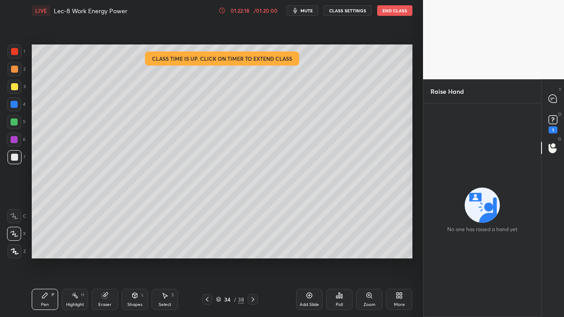
click at [209, 258] on icon at bounding box center [207, 299] width 7 height 7
click at [254, 258] on icon at bounding box center [253, 299] width 7 height 7
click at [253, 258] on icon at bounding box center [253, 299] width 7 height 7
click at [254, 258] on div at bounding box center [253, 300] width 11 height 11
click at [253, 258] on icon at bounding box center [253, 299] width 7 height 7
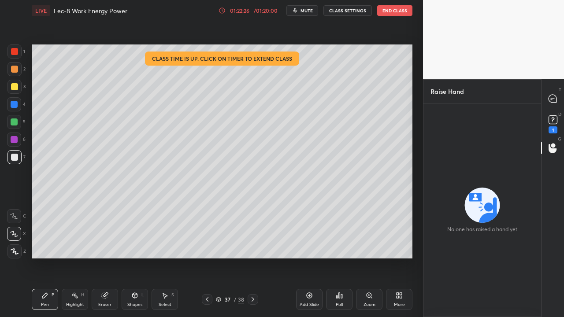
click at [104, 258] on div "Eraser" at bounding box center [104, 305] width 13 height 4
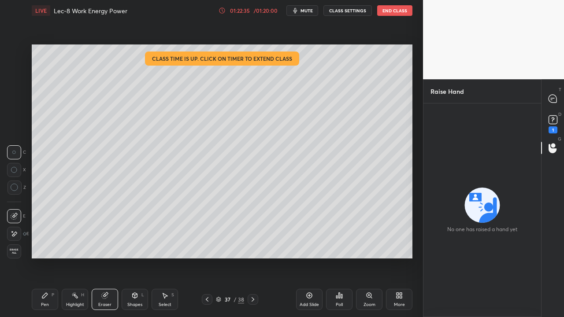
click at [207, 258] on icon at bounding box center [207, 300] width 3 height 4
click at [49, 258] on div "Pen P" at bounding box center [45, 299] width 26 height 21
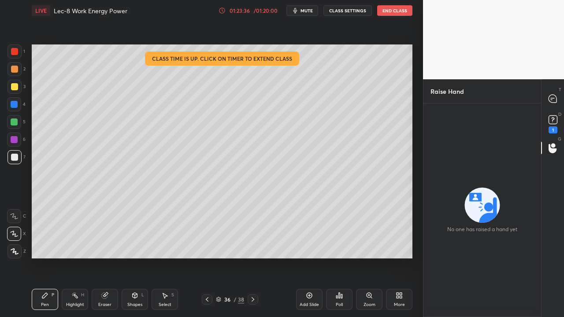
click at [397, 11] on button "End Class" at bounding box center [394, 10] width 35 height 11
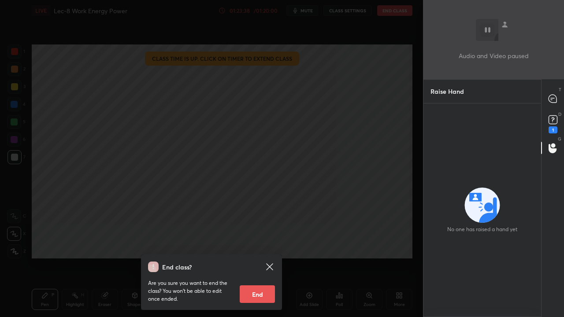
click at [269, 258] on button "End" at bounding box center [257, 295] width 35 height 18
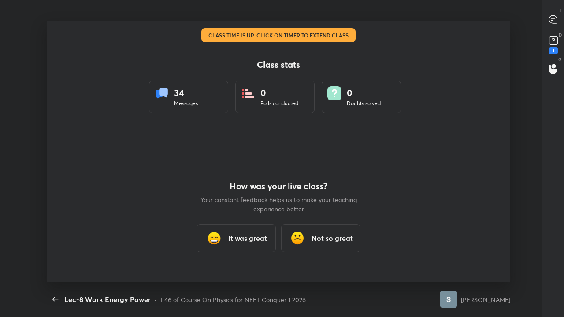
scroll to position [261, 557]
click at [56, 184] on div "Class stats 34 Messages 0 Polls conducted 0 Doubts solved How was your live cla…" at bounding box center [279, 151] width 464 height 261
click at [18, 144] on div "Class stats 34 Messages 0 Polls conducted 0 Doubts solved How was your live cla…" at bounding box center [278, 151] width 557 height 261
click at [3, 141] on div "Class stats 34 Messages 0 Polls conducted 0 Doubts solved How was your live cla…" at bounding box center [278, 151] width 557 height 261
click at [9, 34] on div "Class stats 34 Messages 0 Polls conducted 0 Doubts solved How was your live cla…" at bounding box center [278, 151] width 557 height 261
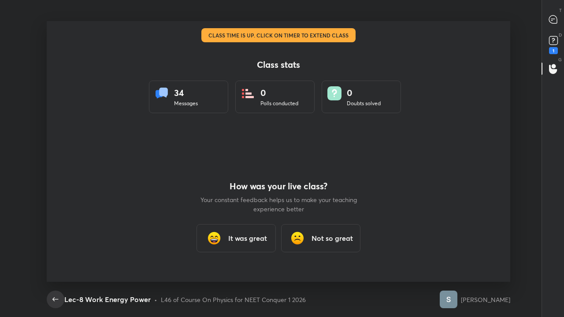
click at [57, 258] on icon "button" at bounding box center [55, 300] width 11 height 11
click at [55, 258] on icon "button" at bounding box center [55, 300] width 11 height 11
click at [56, 258] on icon "button" at bounding box center [55, 300] width 11 height 11
click at [54, 258] on icon "button" at bounding box center [55, 300] width 11 height 11
click at [55, 258] on icon "button" at bounding box center [55, 300] width 11 height 11
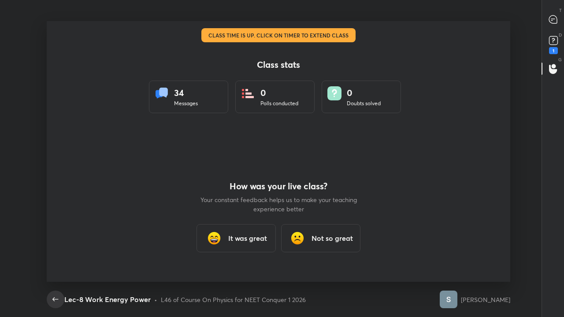
click at [57, 258] on icon "button" at bounding box center [55, 300] width 11 height 11
click at [58, 258] on icon "button" at bounding box center [55, 300] width 11 height 11
click at [57, 258] on icon "button" at bounding box center [55, 300] width 11 height 11
click at [55, 258] on icon "button" at bounding box center [55, 300] width 6 height 4
click at [51, 258] on icon "button" at bounding box center [55, 300] width 11 height 11
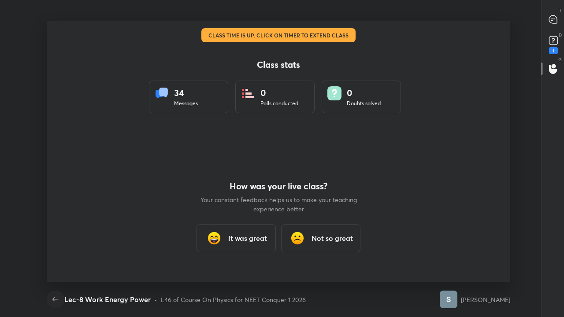
click at [54, 258] on icon "button" at bounding box center [55, 300] width 11 height 11
click at [56, 258] on icon "button" at bounding box center [55, 300] width 11 height 11
click at [55, 258] on icon "button" at bounding box center [55, 300] width 11 height 11
